Goal: Task Accomplishment & Management: Manage account settings

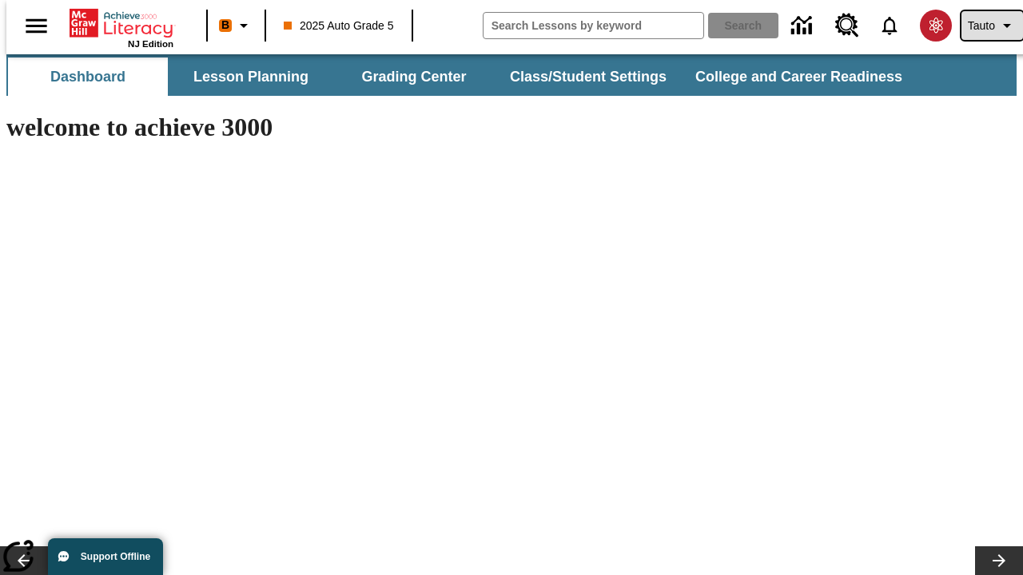
click at [984, 26] on span "Tauto" at bounding box center [981, 26] width 27 height 17
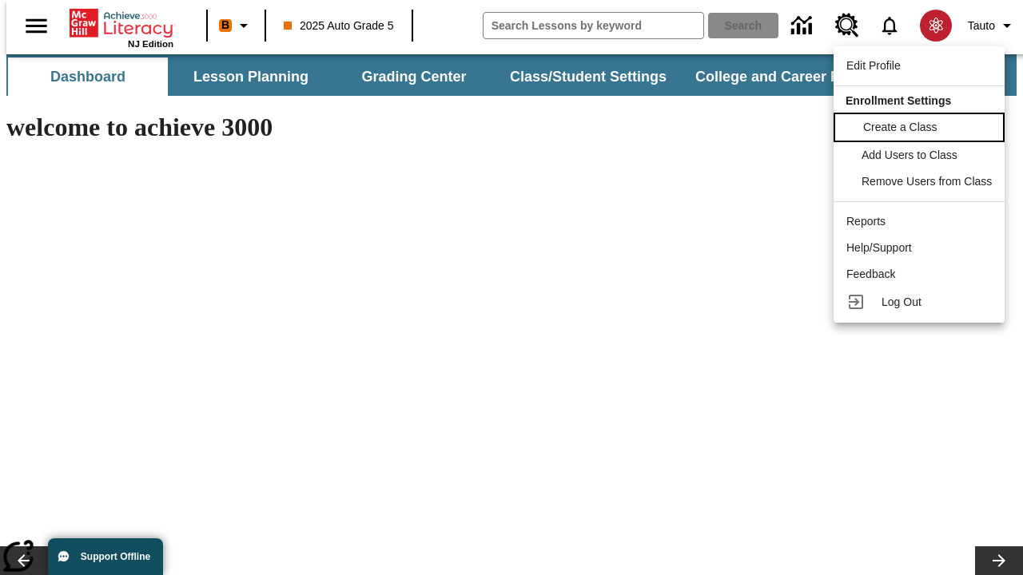
click at [921, 125] on span "Create a Class" at bounding box center [900, 127] width 74 height 13
click at [921, 155] on span "Add Users to Class" at bounding box center [911, 153] width 96 height 13
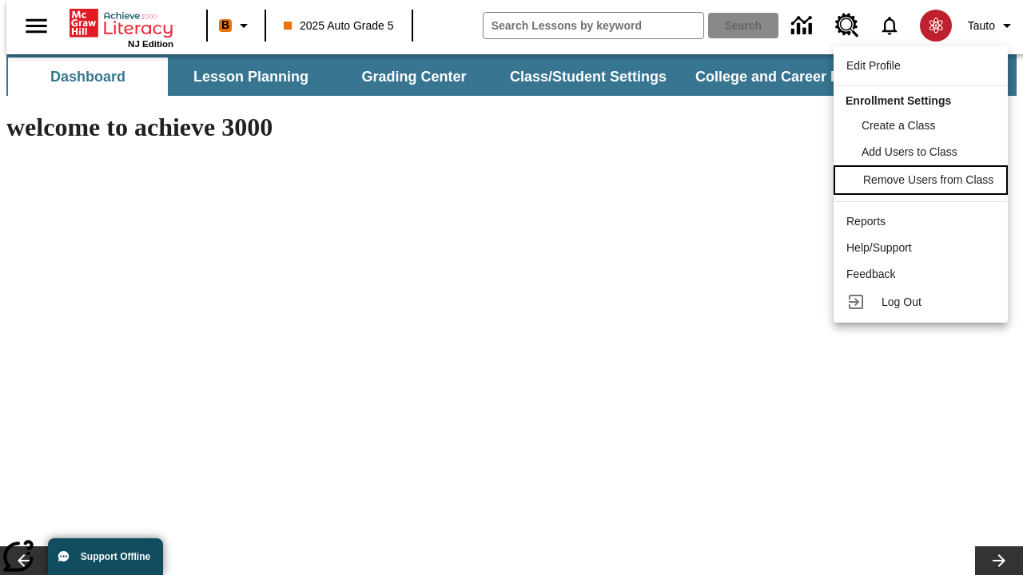
click at [921, 181] on span "Remove Users from Class" at bounding box center [928, 179] width 130 height 13
